Goal: Information Seeking & Learning: Learn about a topic

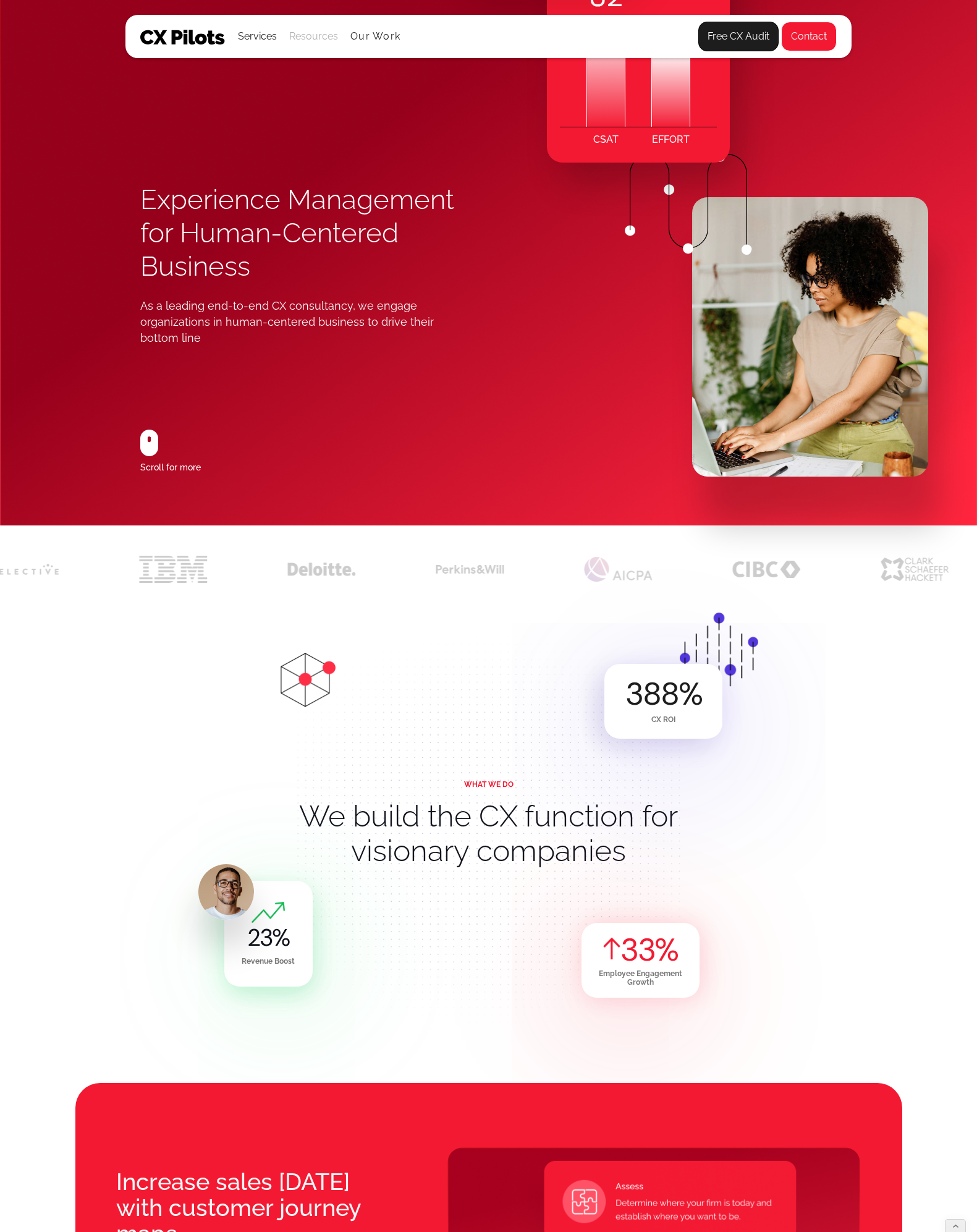
click at [316, 33] on div "Resources" at bounding box center [313, 36] width 49 height 17
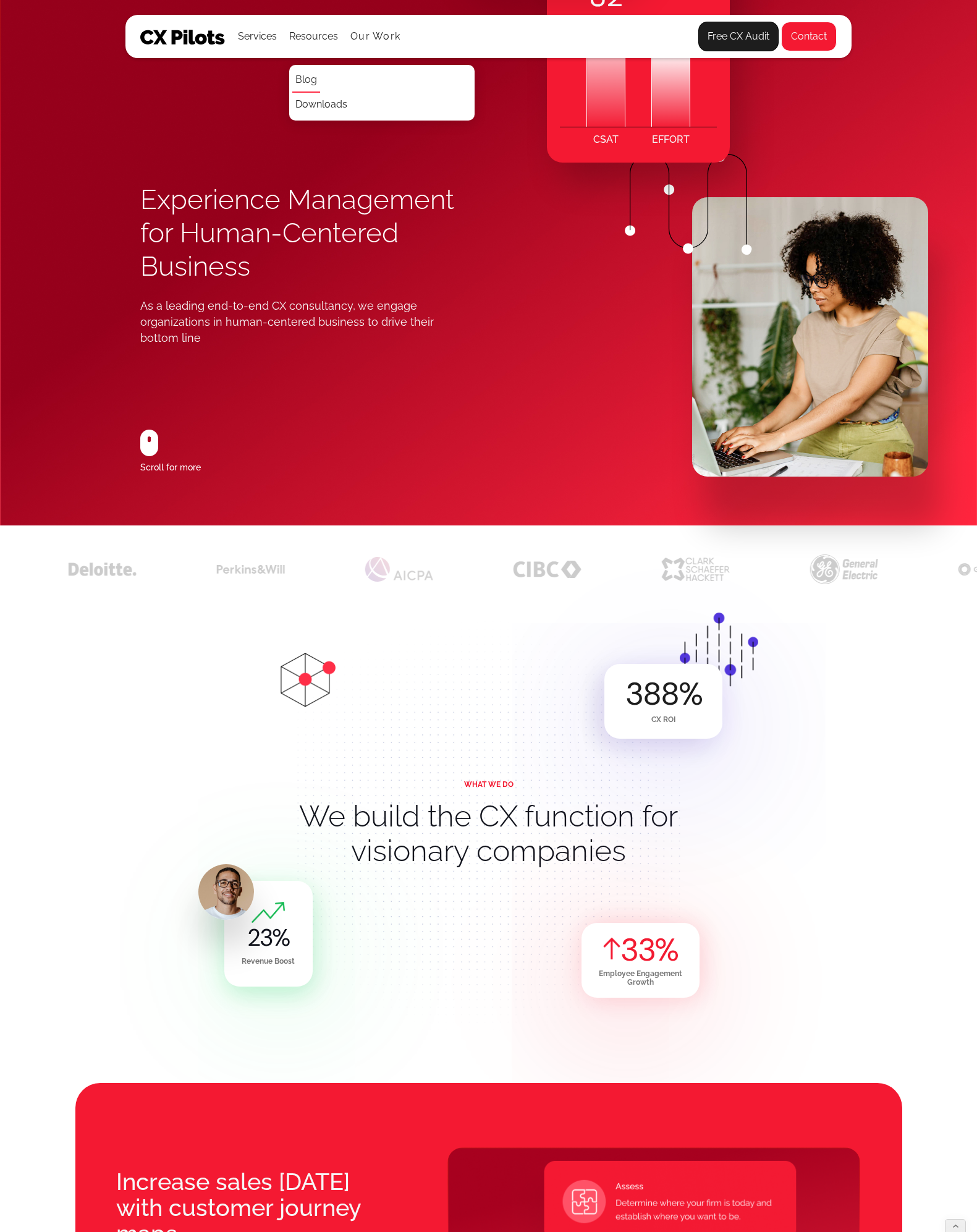
click at [307, 80] on link "Blog" at bounding box center [306, 80] width 28 height 25
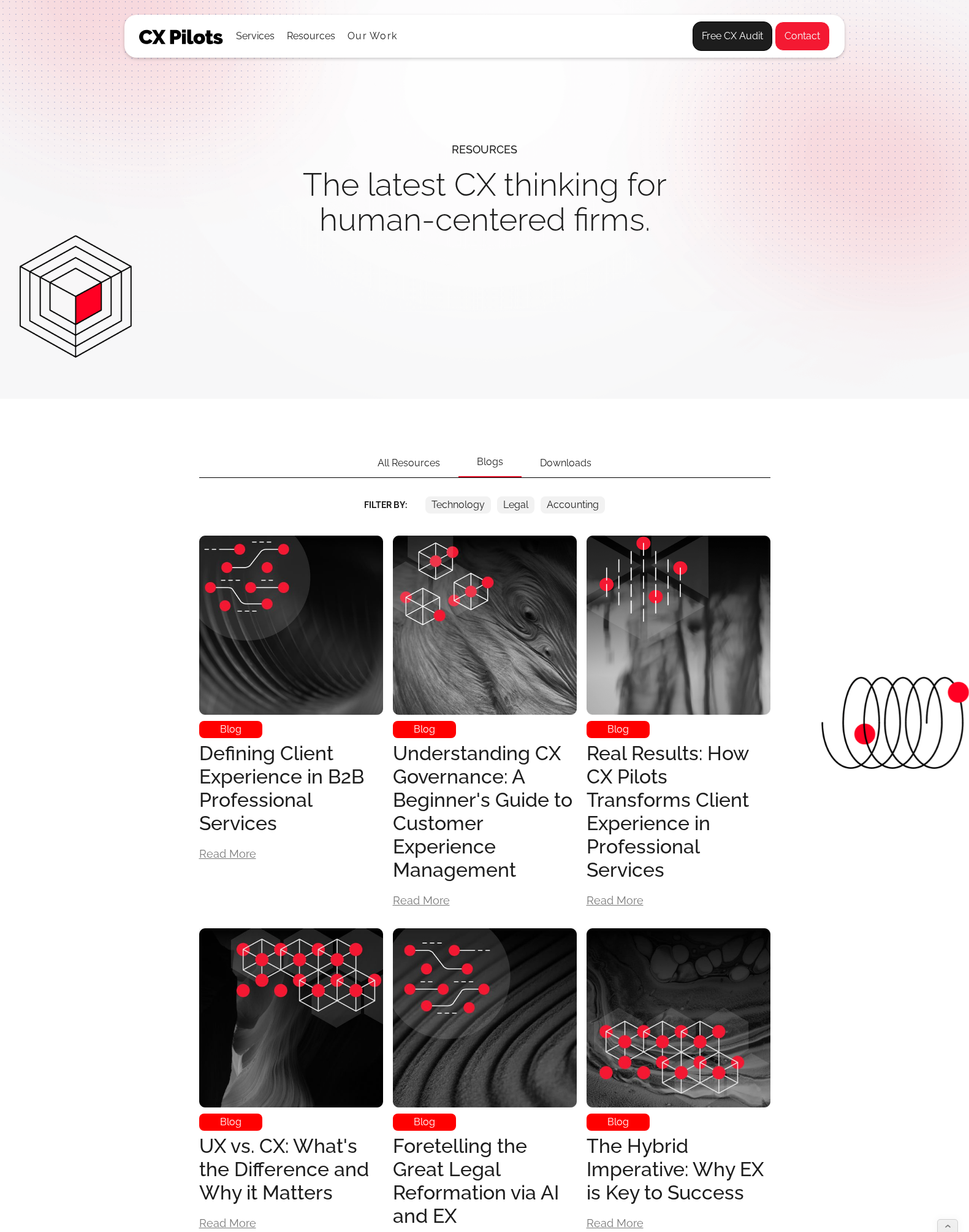
click at [572, 507] on div "Accounting" at bounding box center [573, 504] width 52 height 17
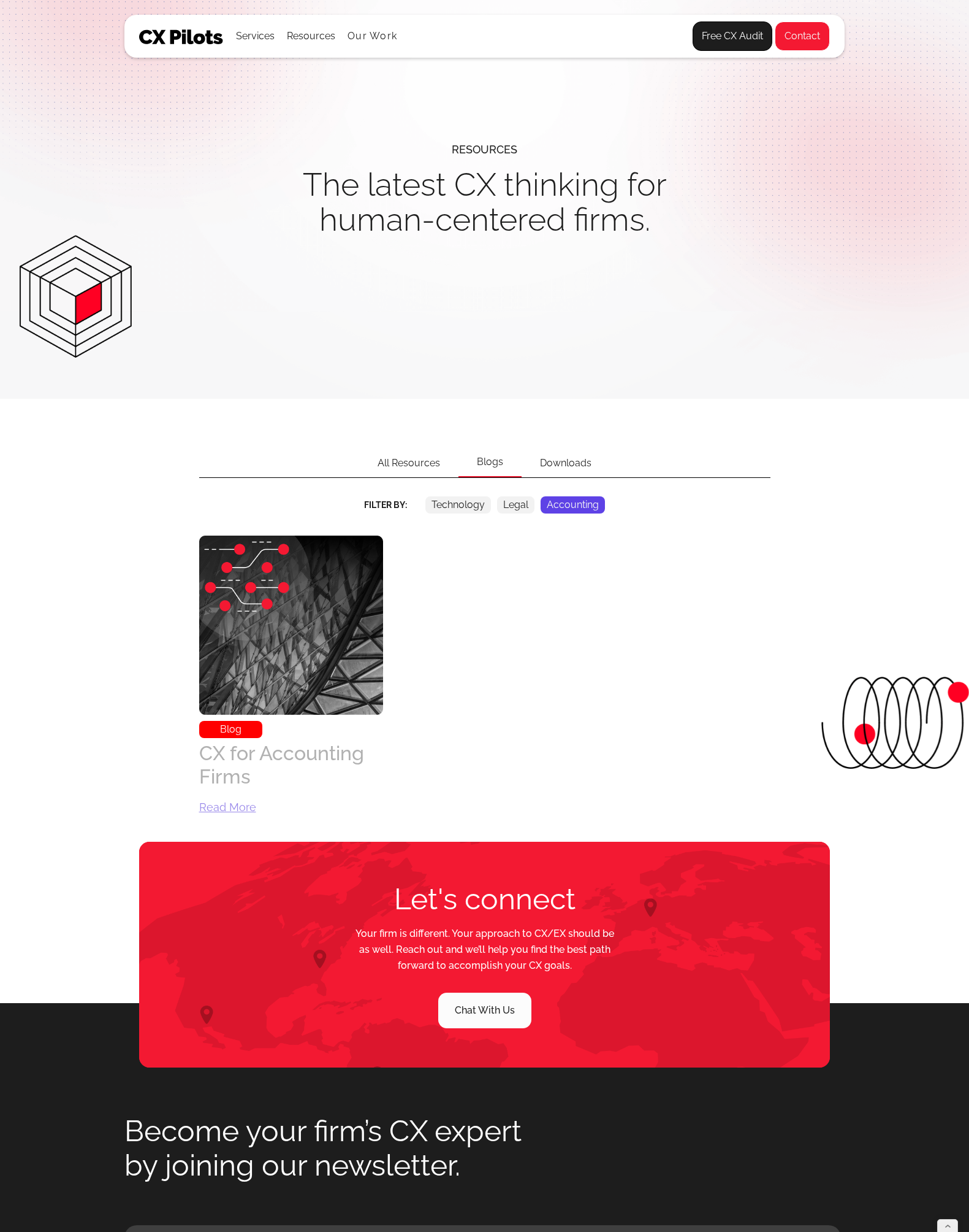
click at [228, 756] on div "CX for Accounting Firms" at bounding box center [291, 764] width 184 height 47
